Goal: Find specific page/section: Find specific page/section

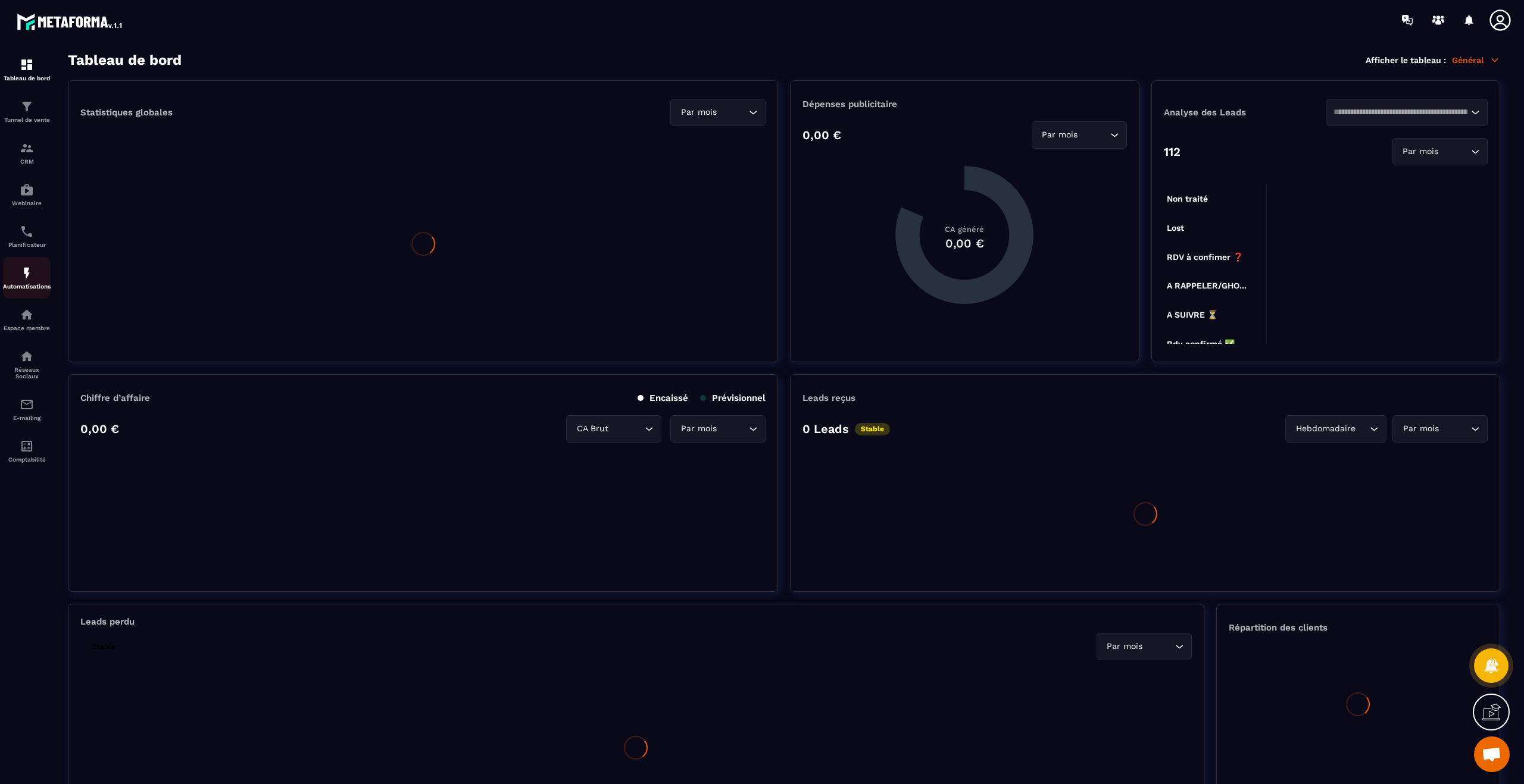
click at [11, 261] on link "Automatisations" at bounding box center [27, 278] width 48 height 42
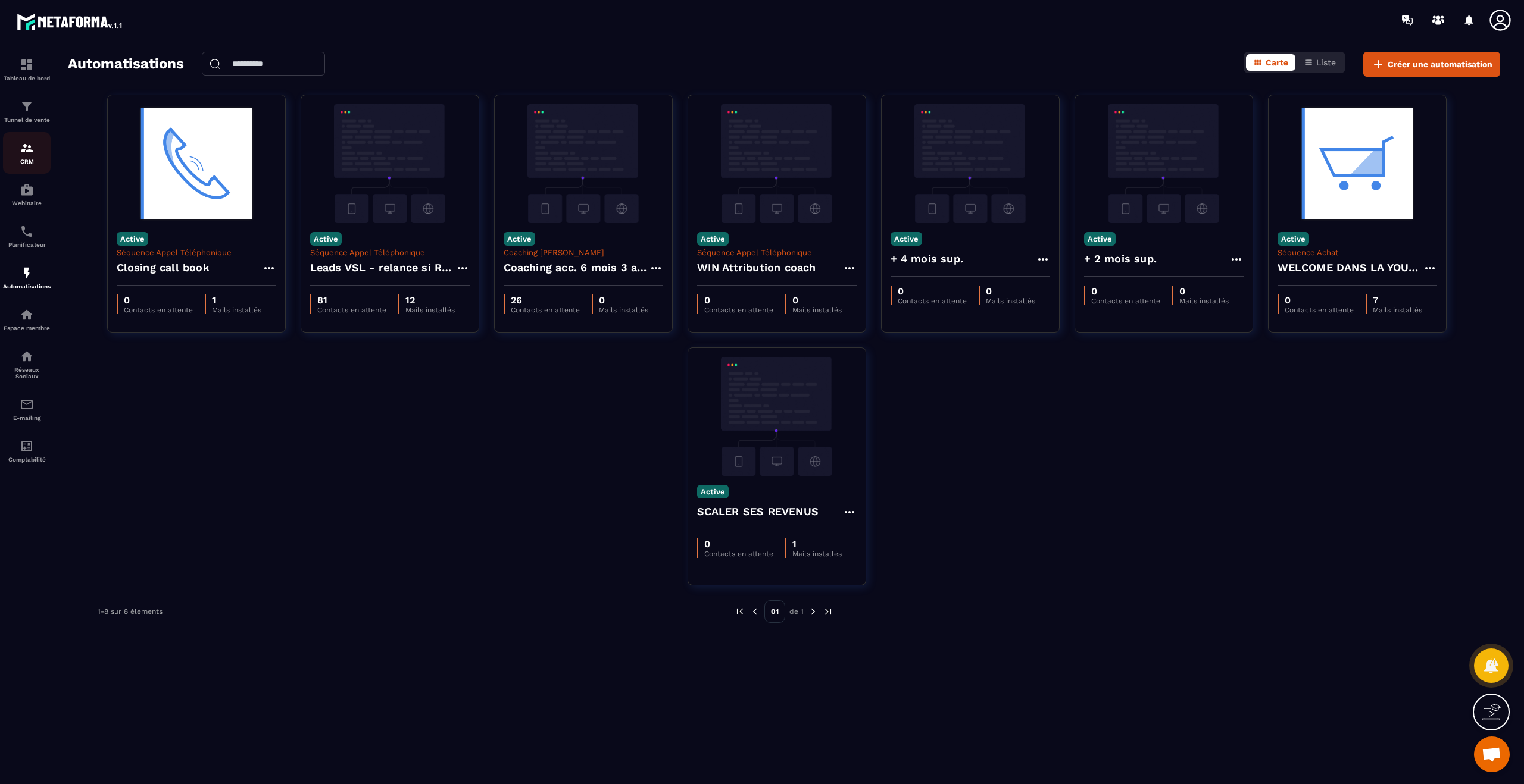
click at [29, 145] on img at bounding box center [26, 148] width 14 height 14
